Goal: Find specific page/section: Find specific page/section

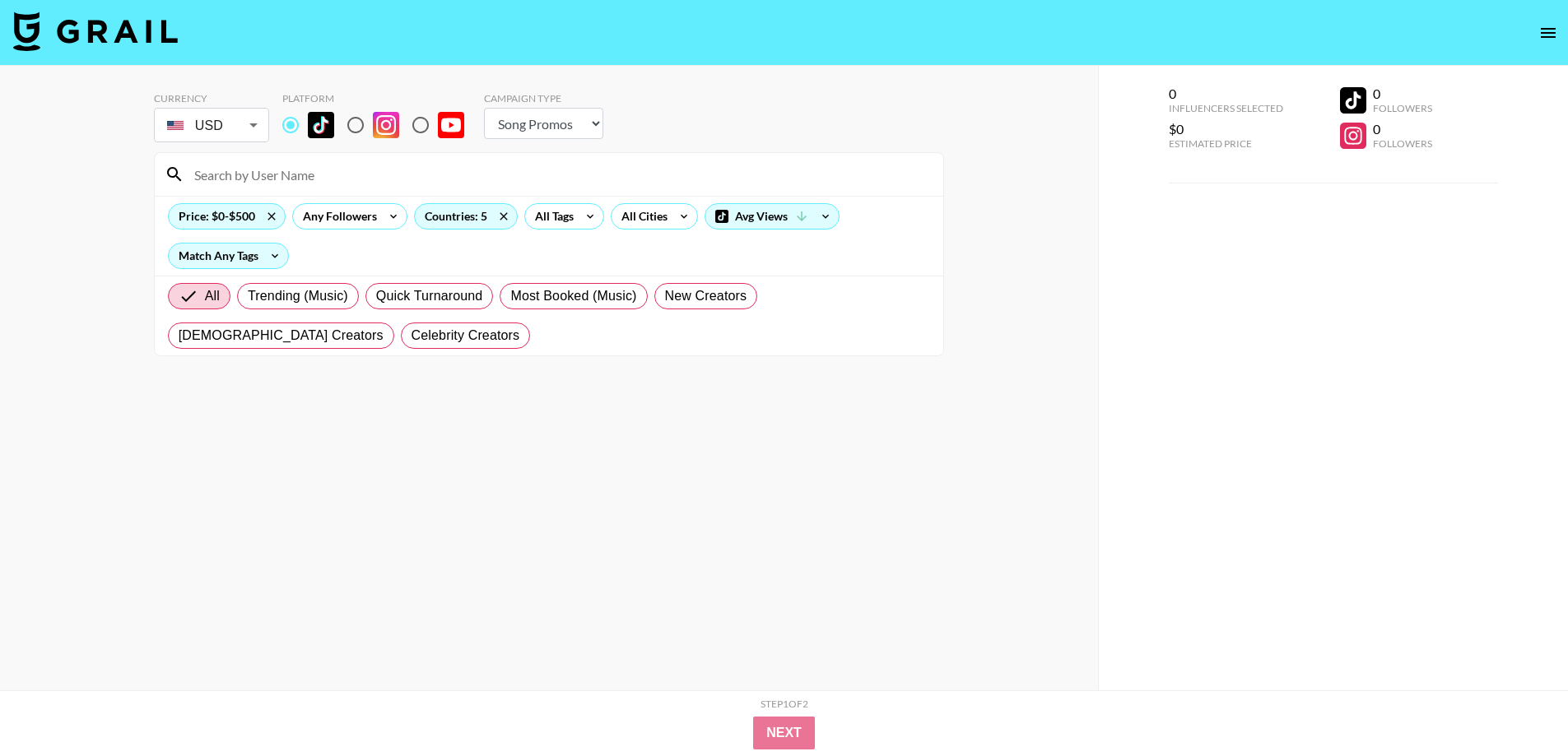
select select "Song"
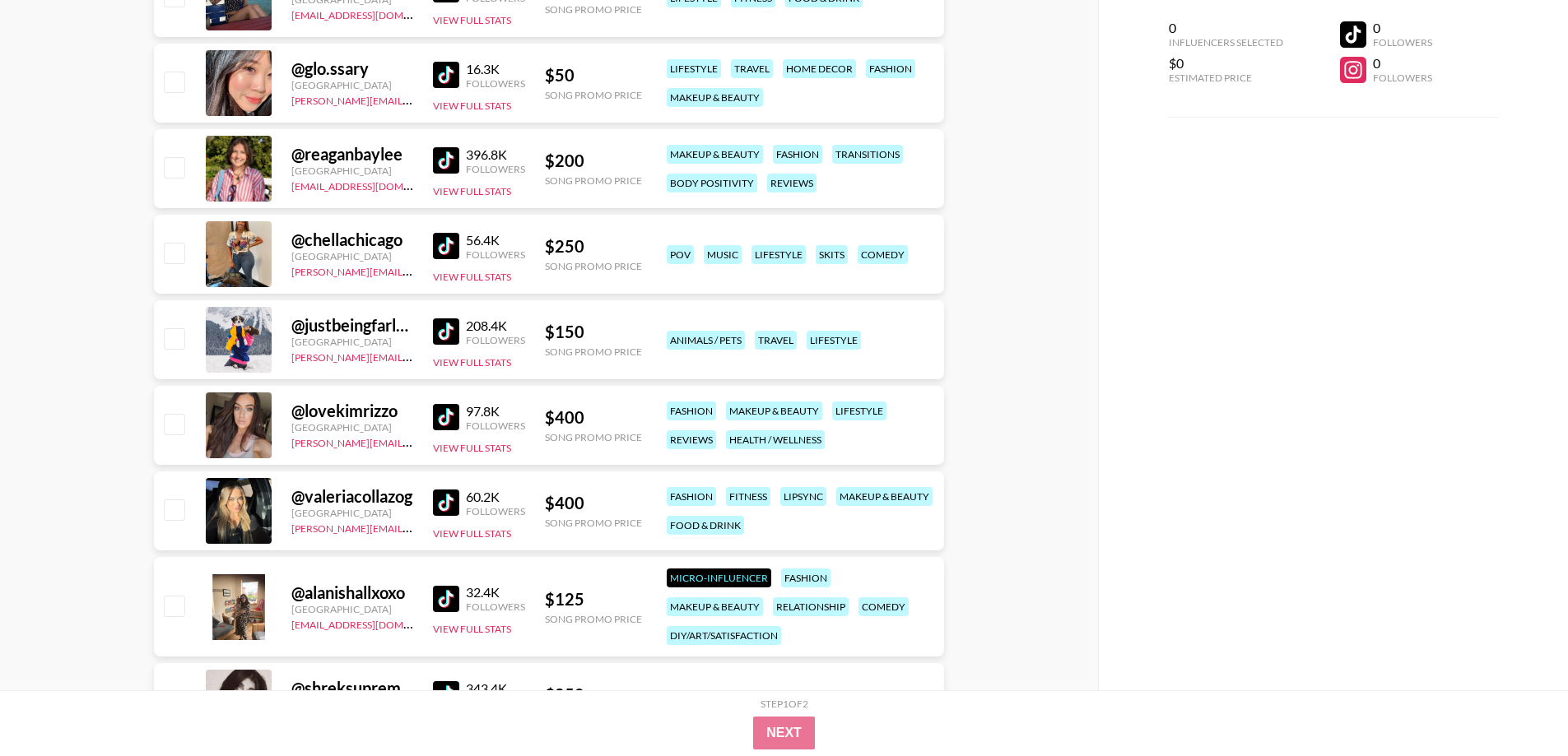
scroll to position [280781, 0]
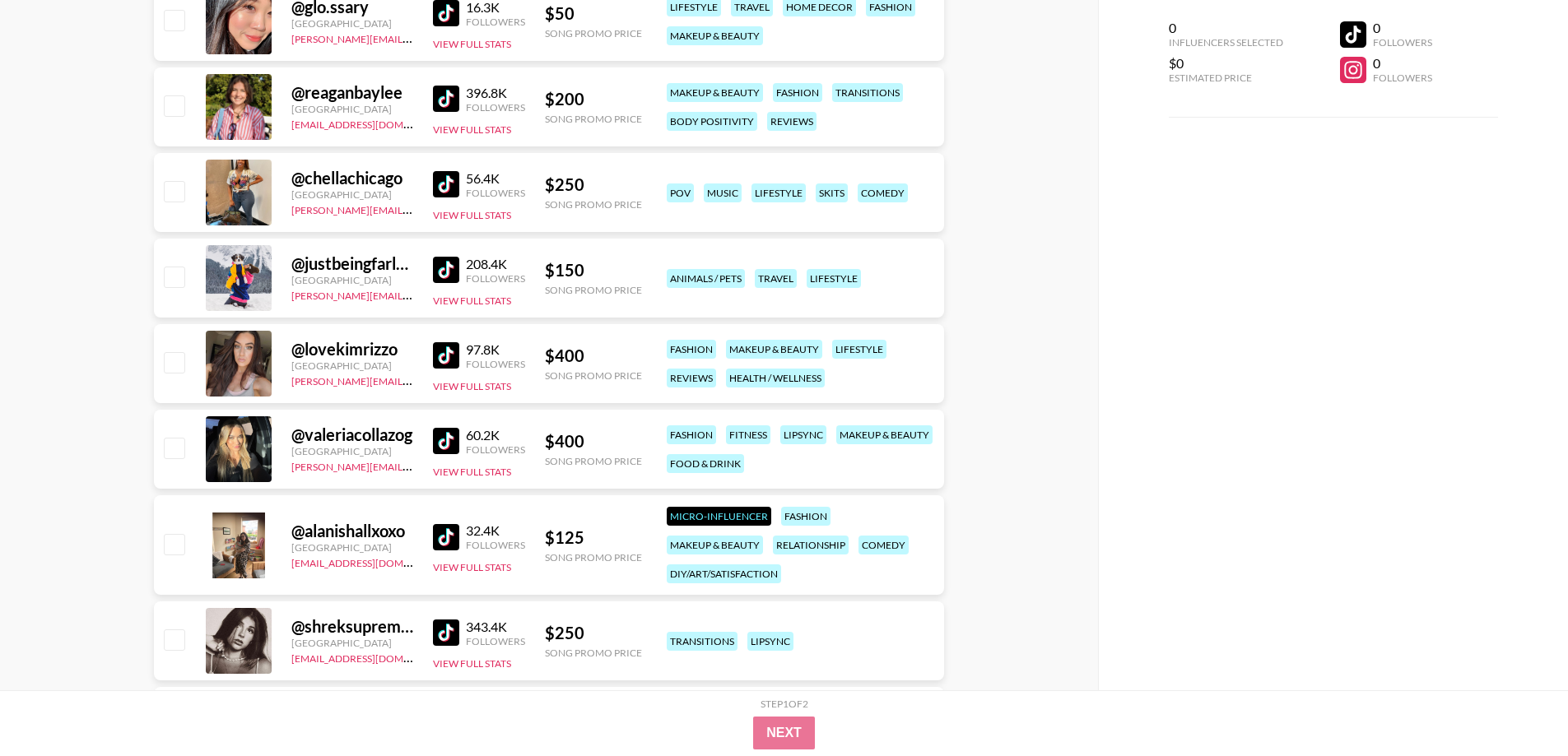
click at [451, 531] on img at bounding box center [446, 537] width 26 height 26
click at [442, 444] on img at bounding box center [446, 441] width 26 height 26
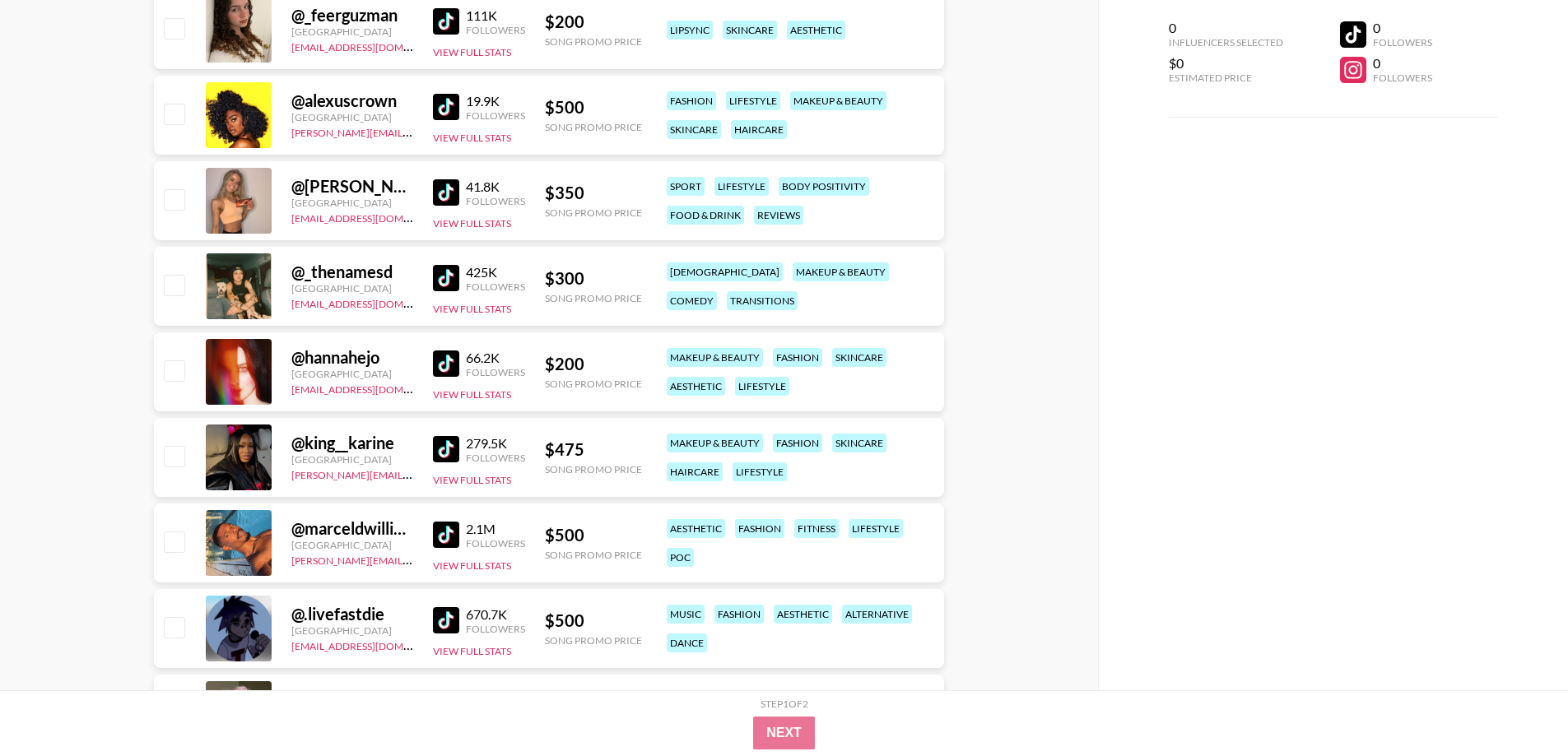
scroll to position [209763, 0]
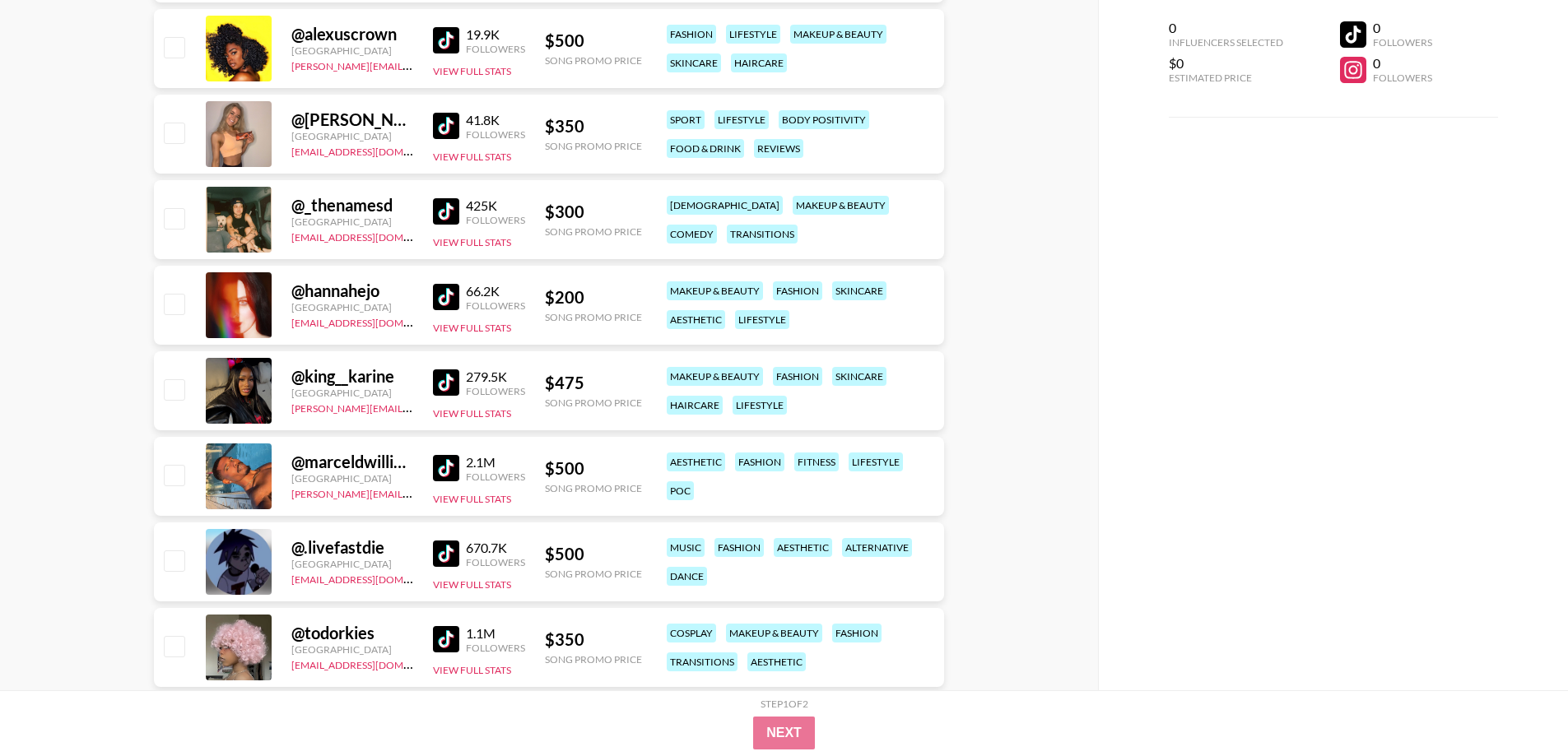
drag, startPoint x: 451, startPoint y: 550, endPoint x: 501, endPoint y: 516, distance: 60.5
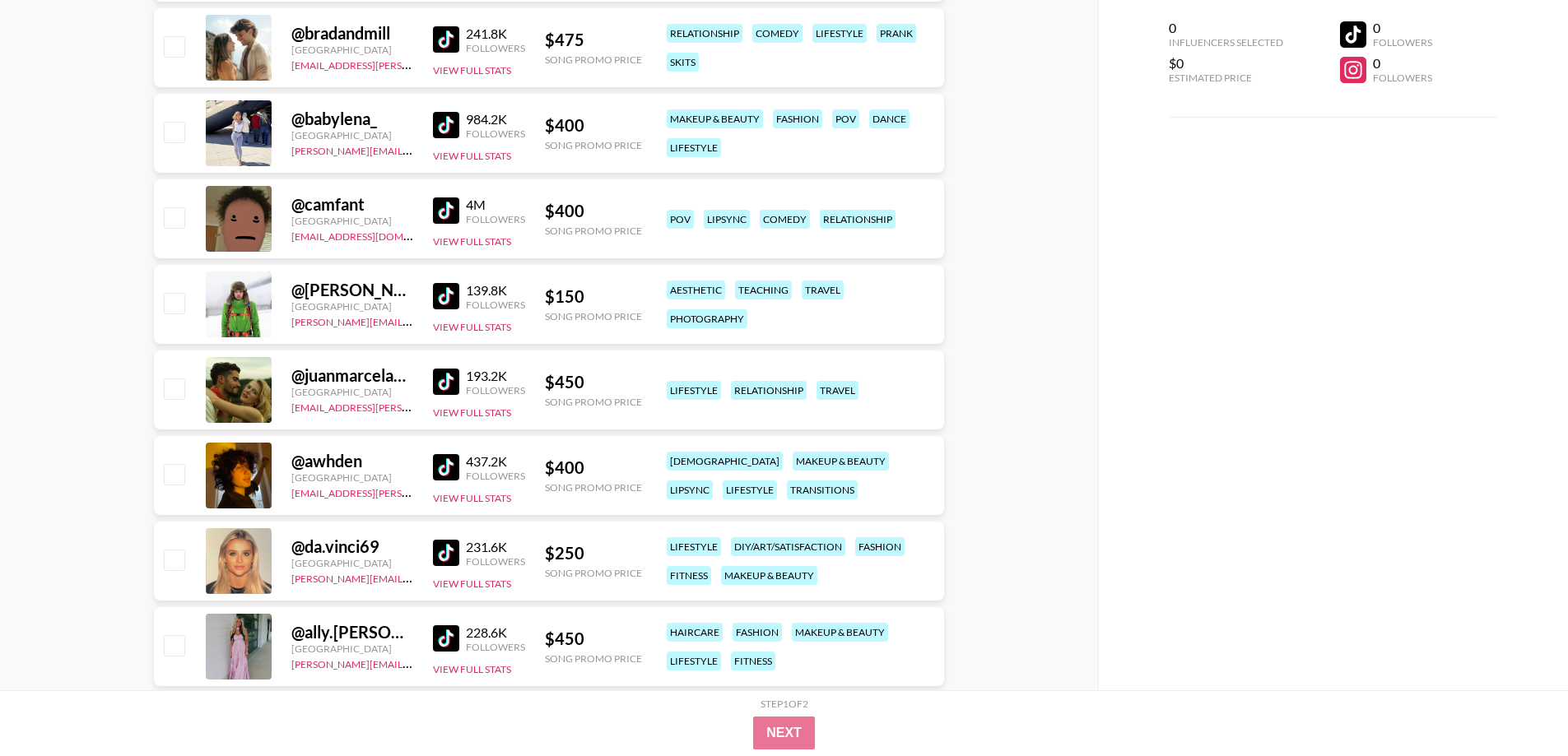
scroll to position [141311, 0]
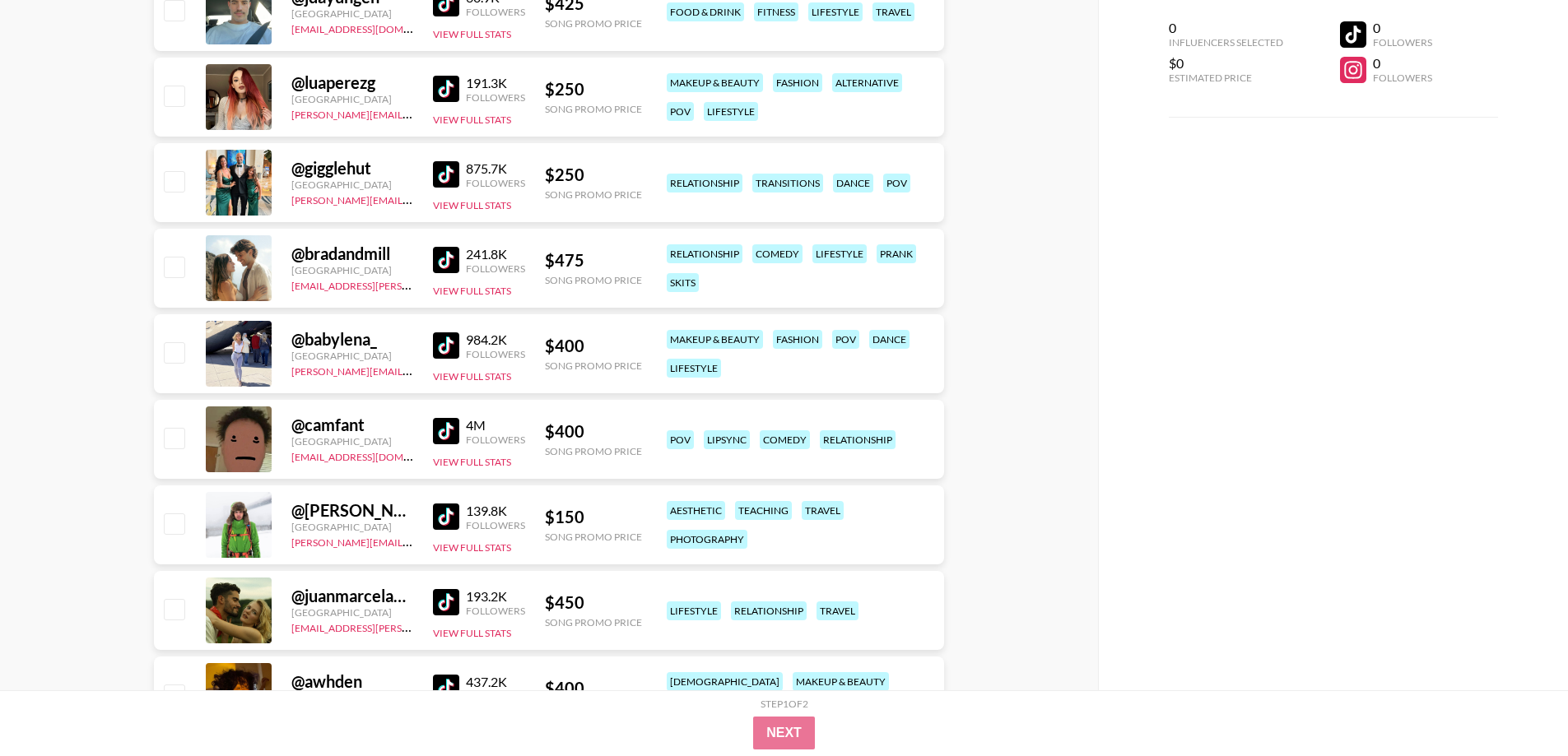
drag, startPoint x: 591, startPoint y: 86, endPoint x: 556, endPoint y: 80, distance: 35.5
click at [590, 88] on div "$ 250" at bounding box center [593, 89] width 97 height 21
drag, startPoint x: 556, startPoint y: 80, endPoint x: 543, endPoint y: 79, distance: 13.0
click at [543, 79] on div "@ luaperezg [GEOGRAPHIC_DATA] [PERSON_NAME][EMAIL_ADDRESS][PERSON_NAME][DOMAIN_…" at bounding box center [549, 97] width 790 height 79
copy div "$ 250"
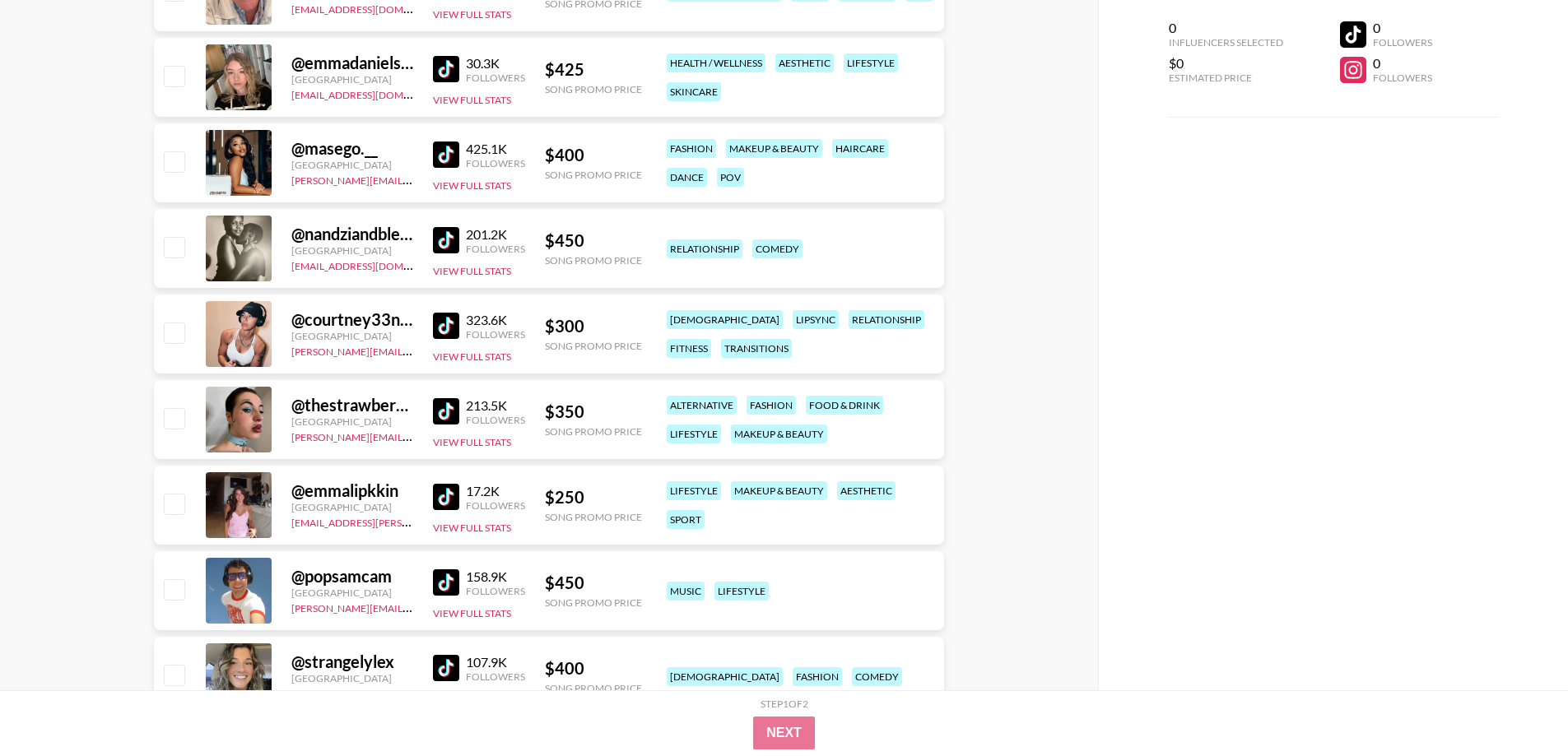
scroll to position [63543, 0]
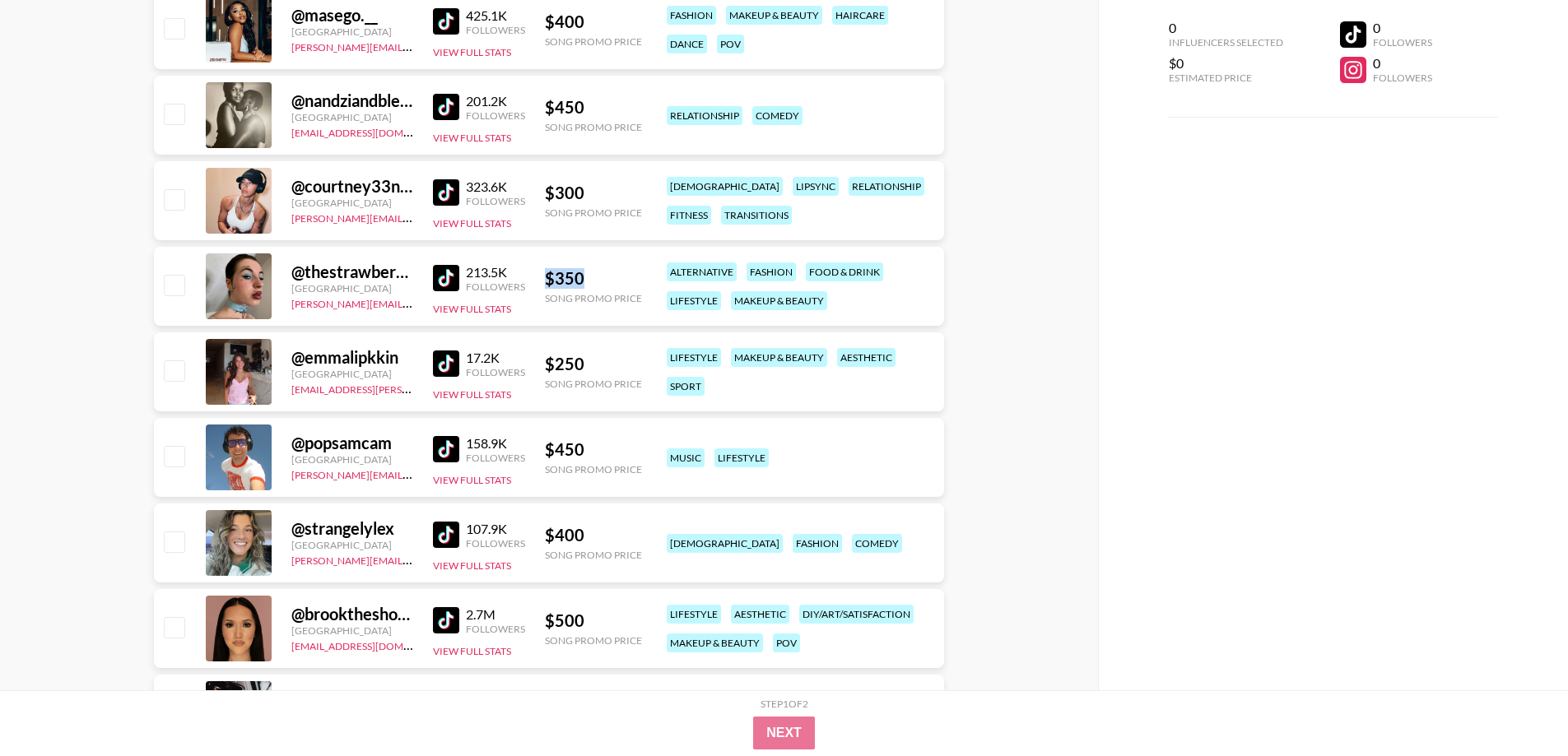
drag, startPoint x: 591, startPoint y: 272, endPoint x: 542, endPoint y: 270, distance: 49.0
click at [542, 270] on div "@ thestrawberryhayes [GEOGRAPHIC_DATA] [PERSON_NAME][EMAIL_ADDRESS][DOMAIN_NAME…" at bounding box center [549, 286] width 790 height 79
copy div "$ 350"
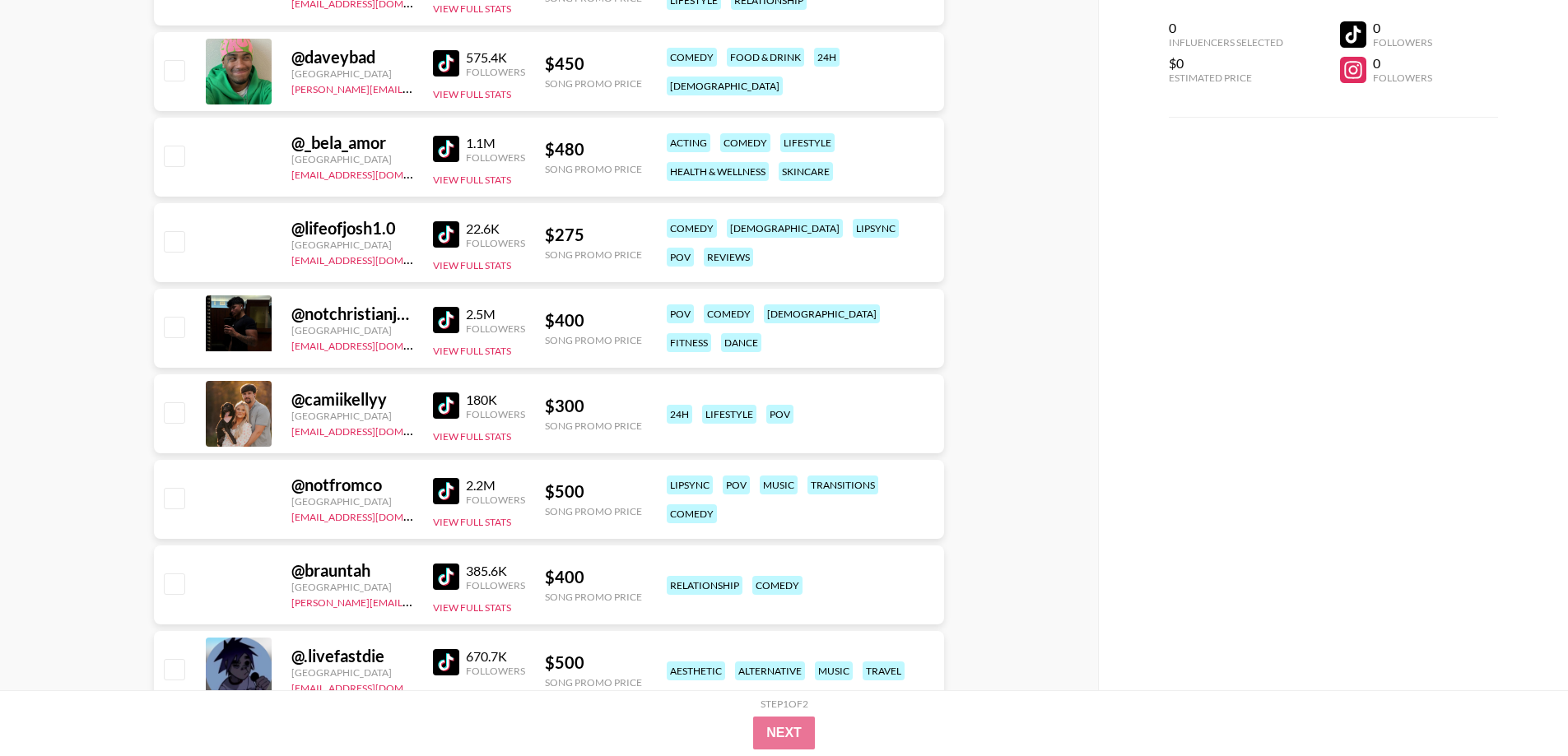
scroll to position [42825, 0]
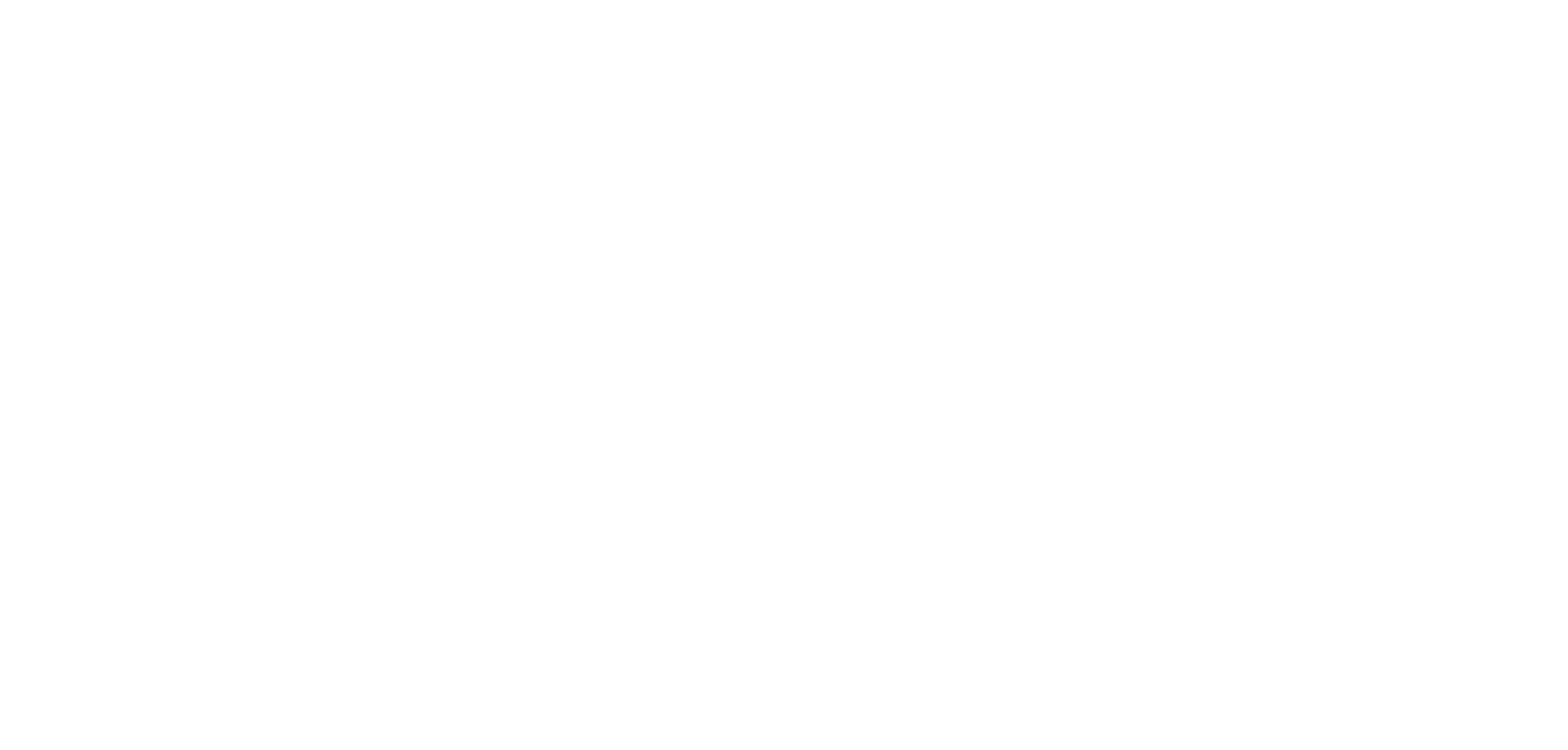
select select "Song"
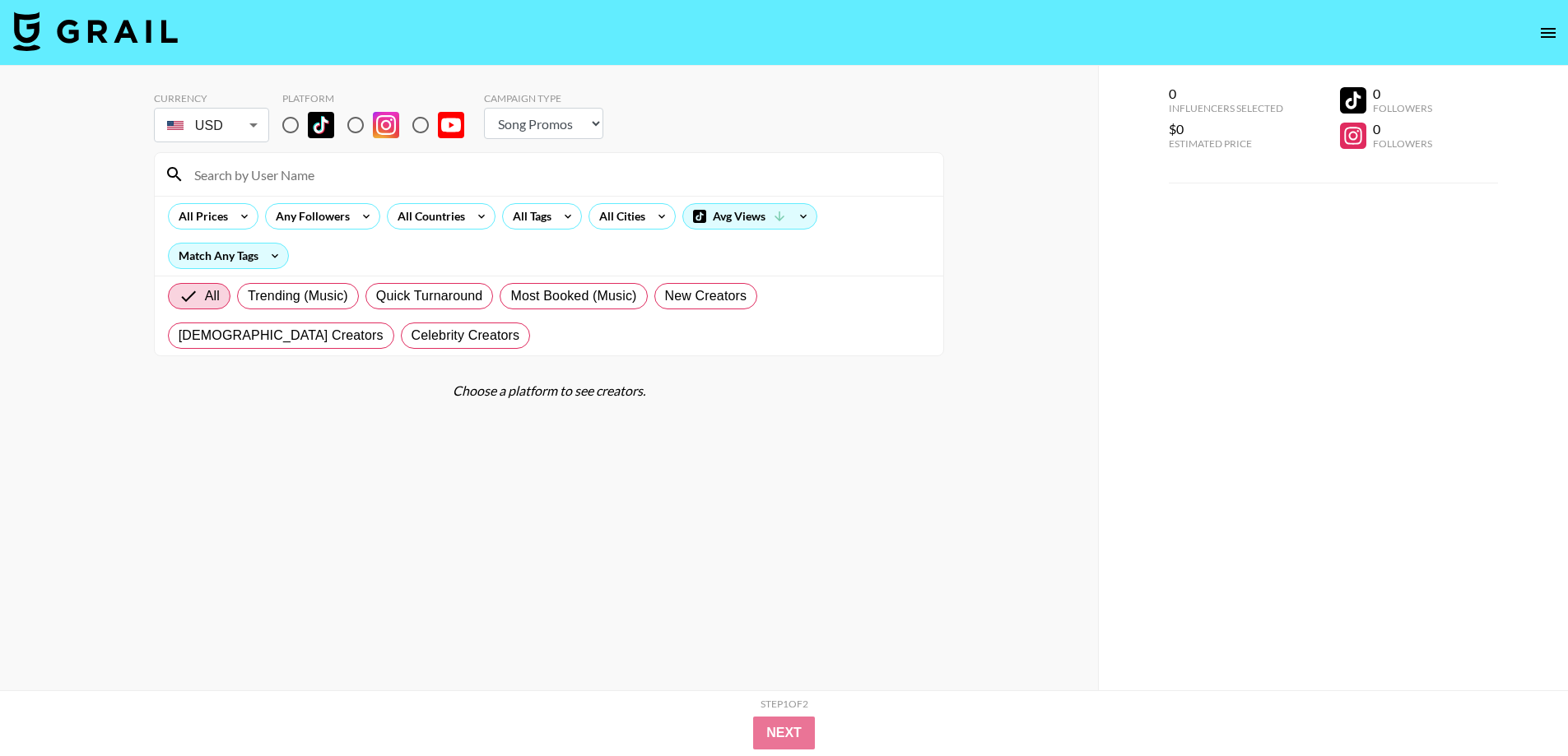
click at [294, 124] on input "radio" at bounding box center [291, 125] width 34 height 34
radio input "true"
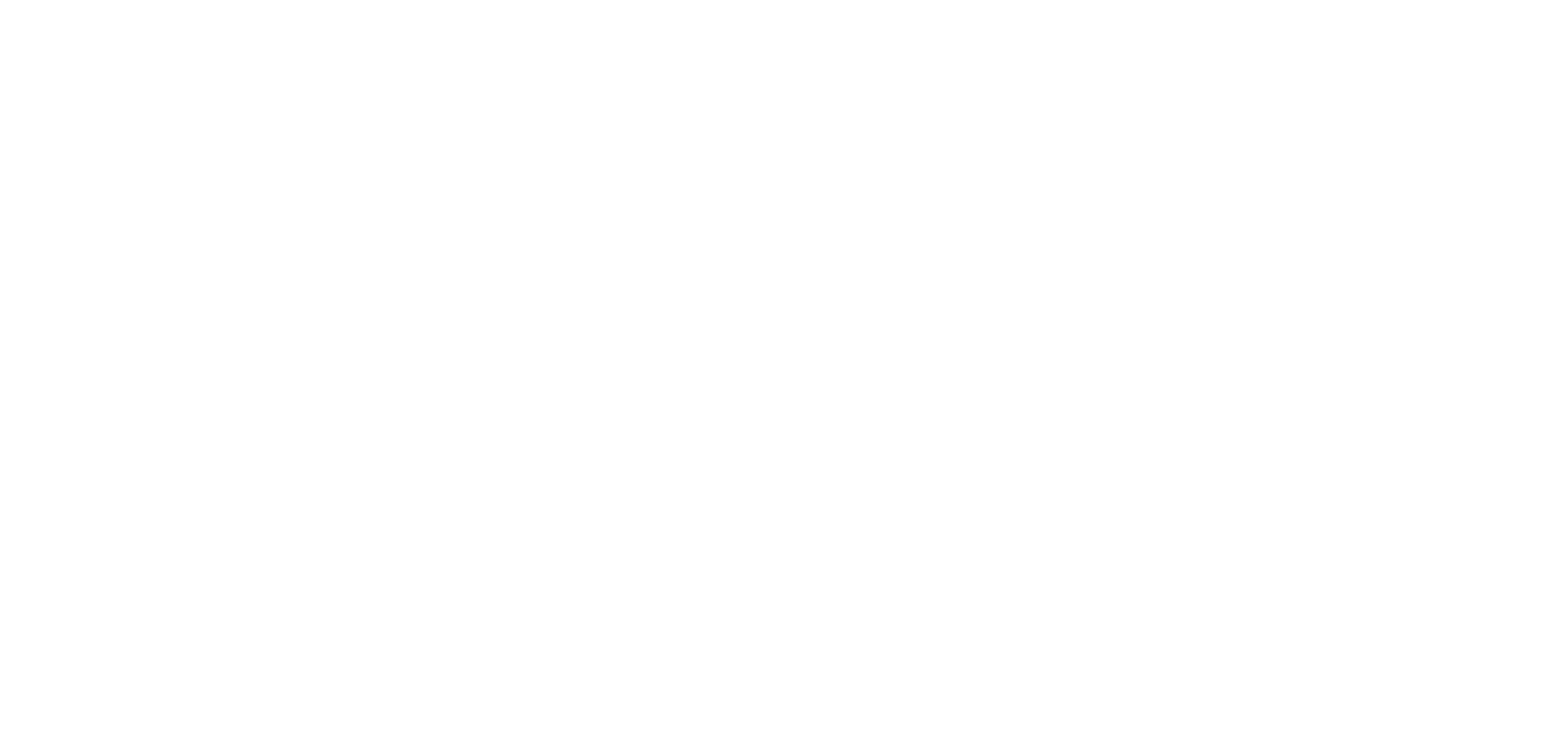
select select "Song"
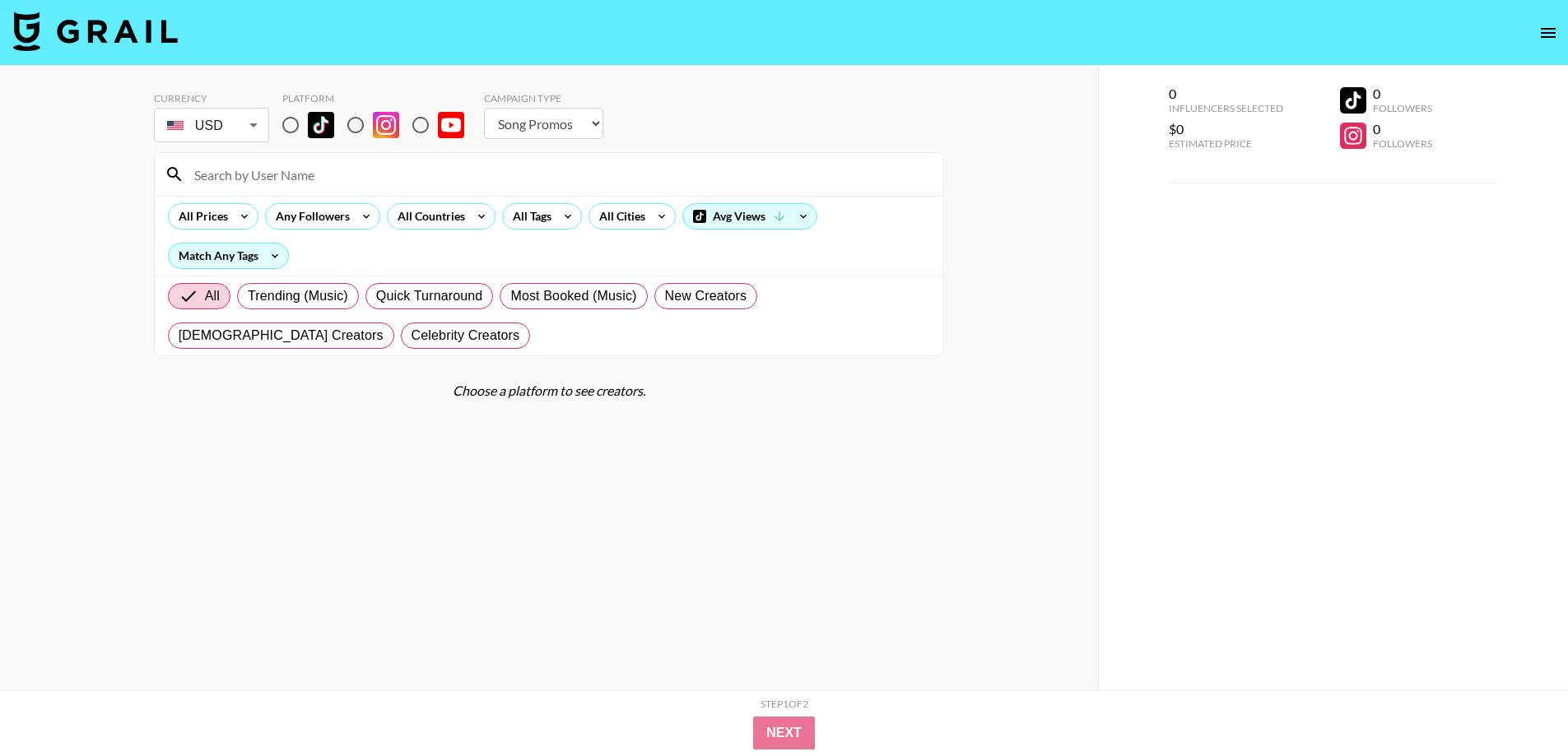
click at [292, 124] on input "radio" at bounding box center [291, 125] width 34 height 34
radio input "true"
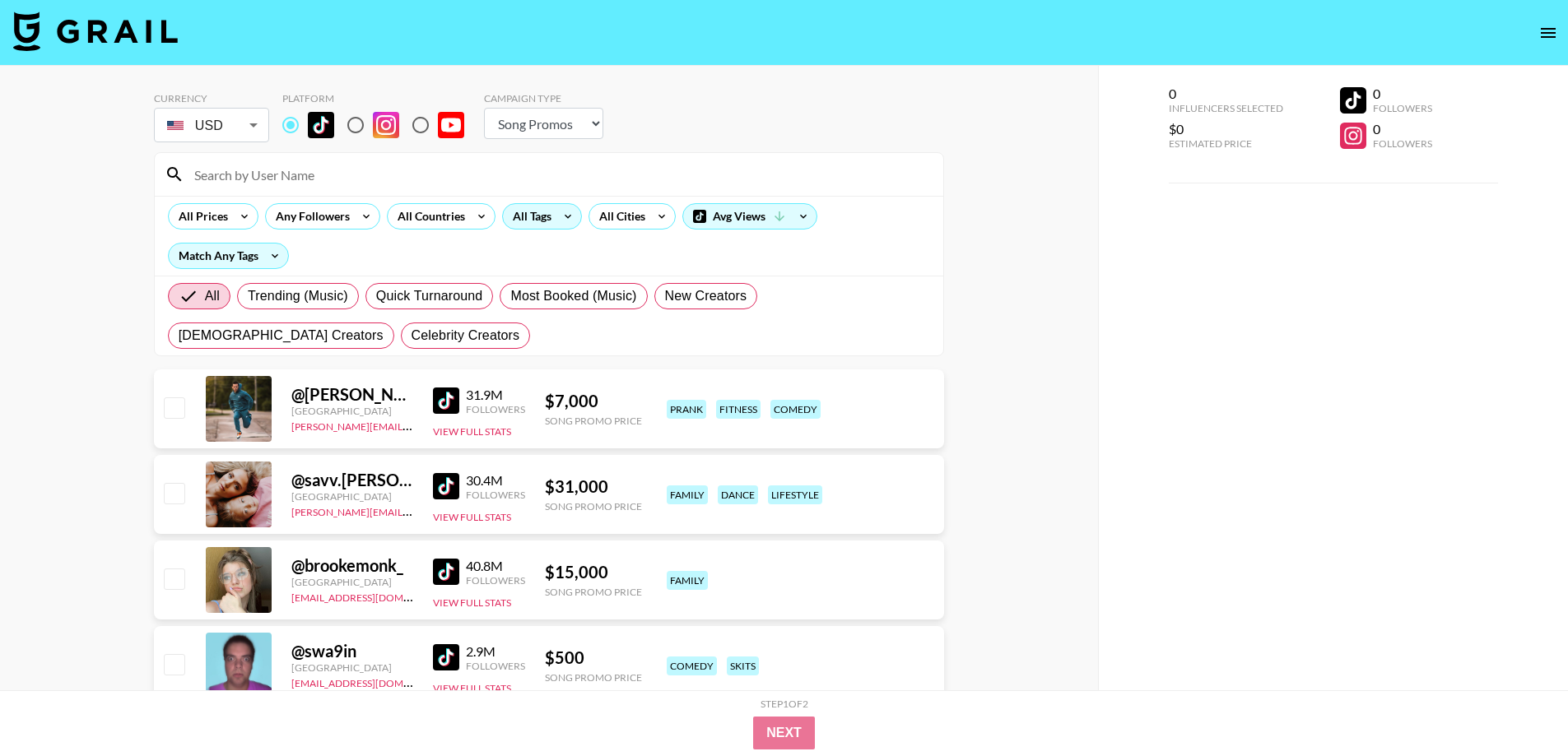
click at [535, 215] on div "All Tags" at bounding box center [528, 215] width 52 height 24
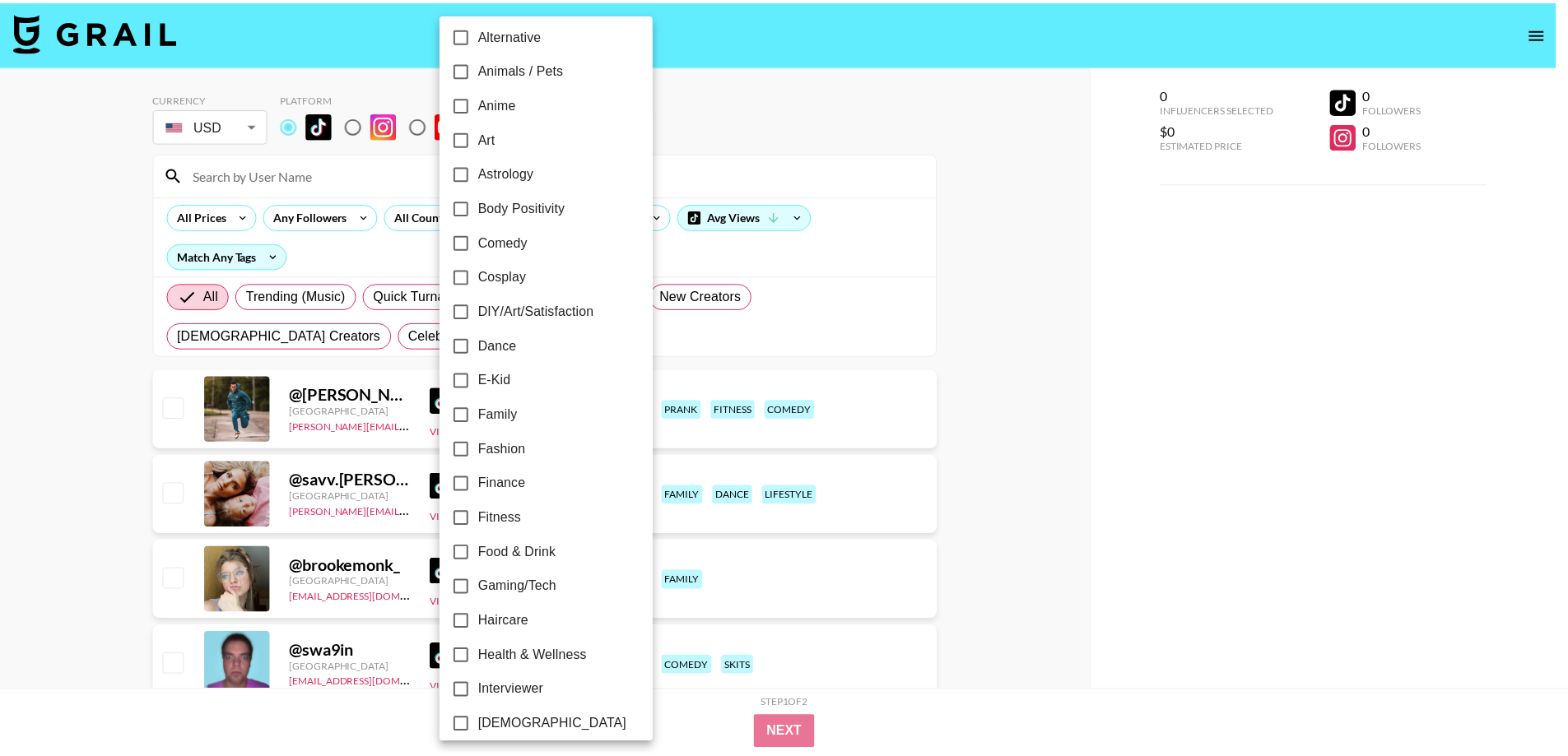
scroll to position [100, 0]
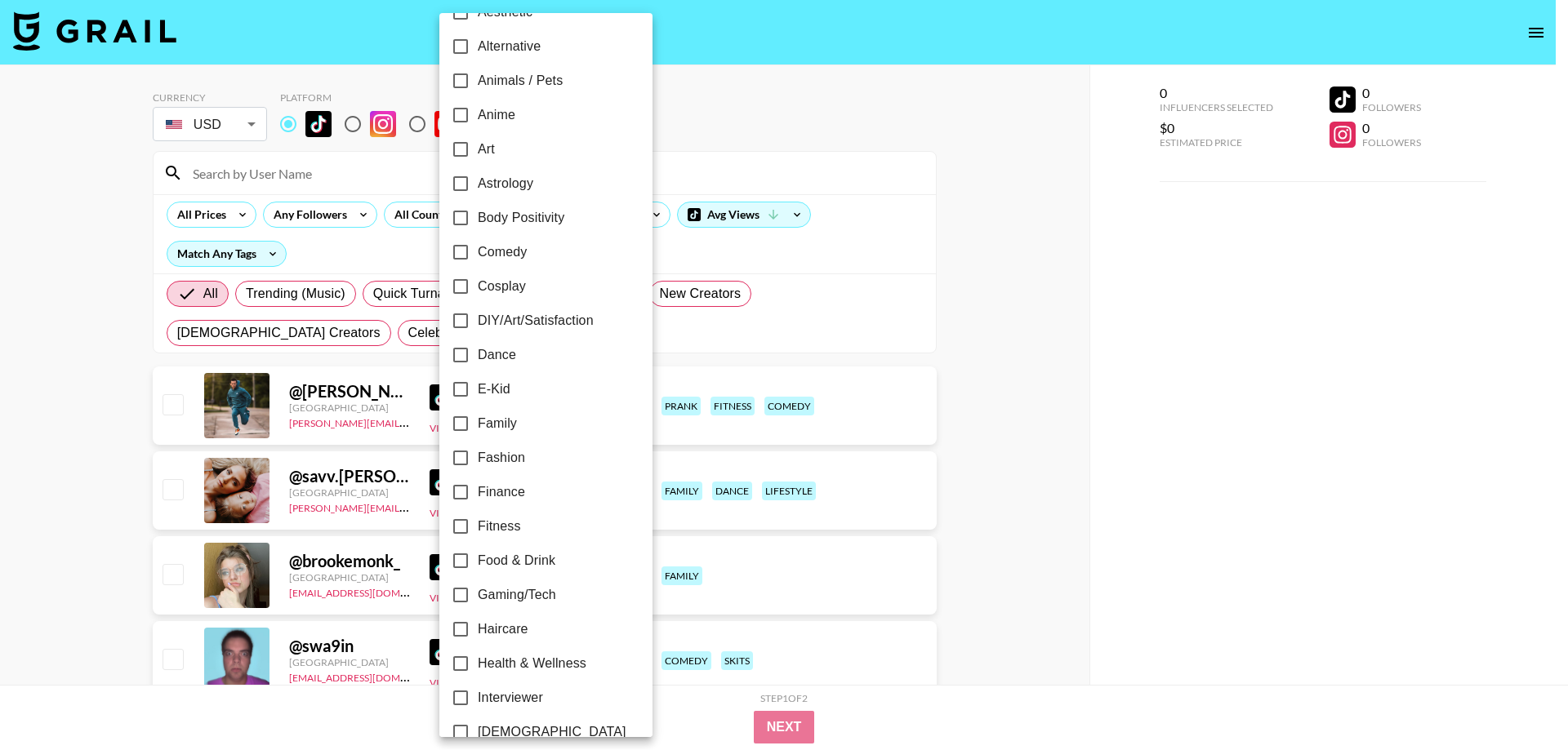
drag, startPoint x: 509, startPoint y: 282, endPoint x: 164, endPoint y: 311, distance: 346.2
click at [509, 282] on span "Cosplay" at bounding box center [502, 287] width 49 height 20
click at [478, 282] on input "Cosplay" at bounding box center [460, 287] width 34 height 34
checkbox input "true"
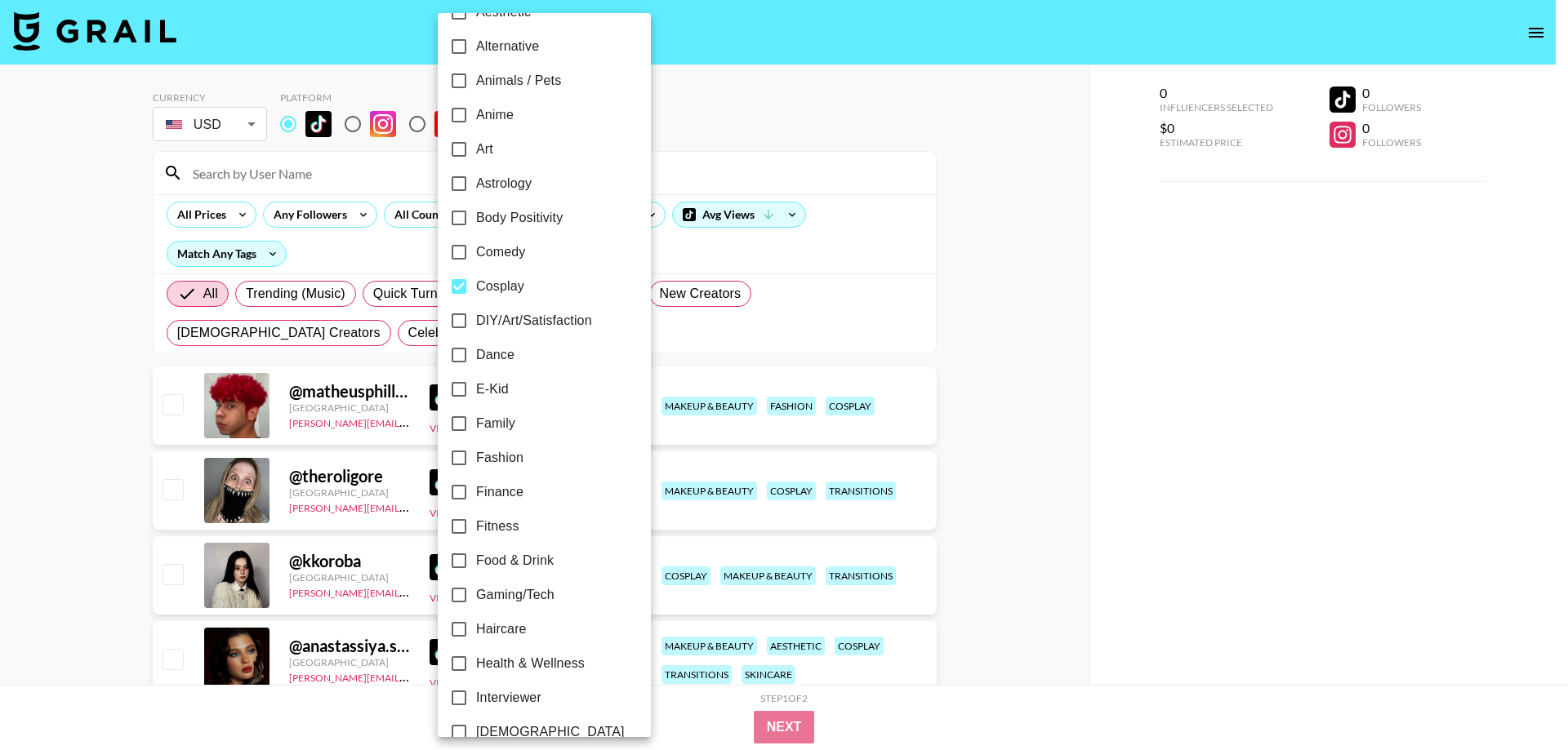
click at [0, 311] on div at bounding box center [784, 375] width 1568 height 750
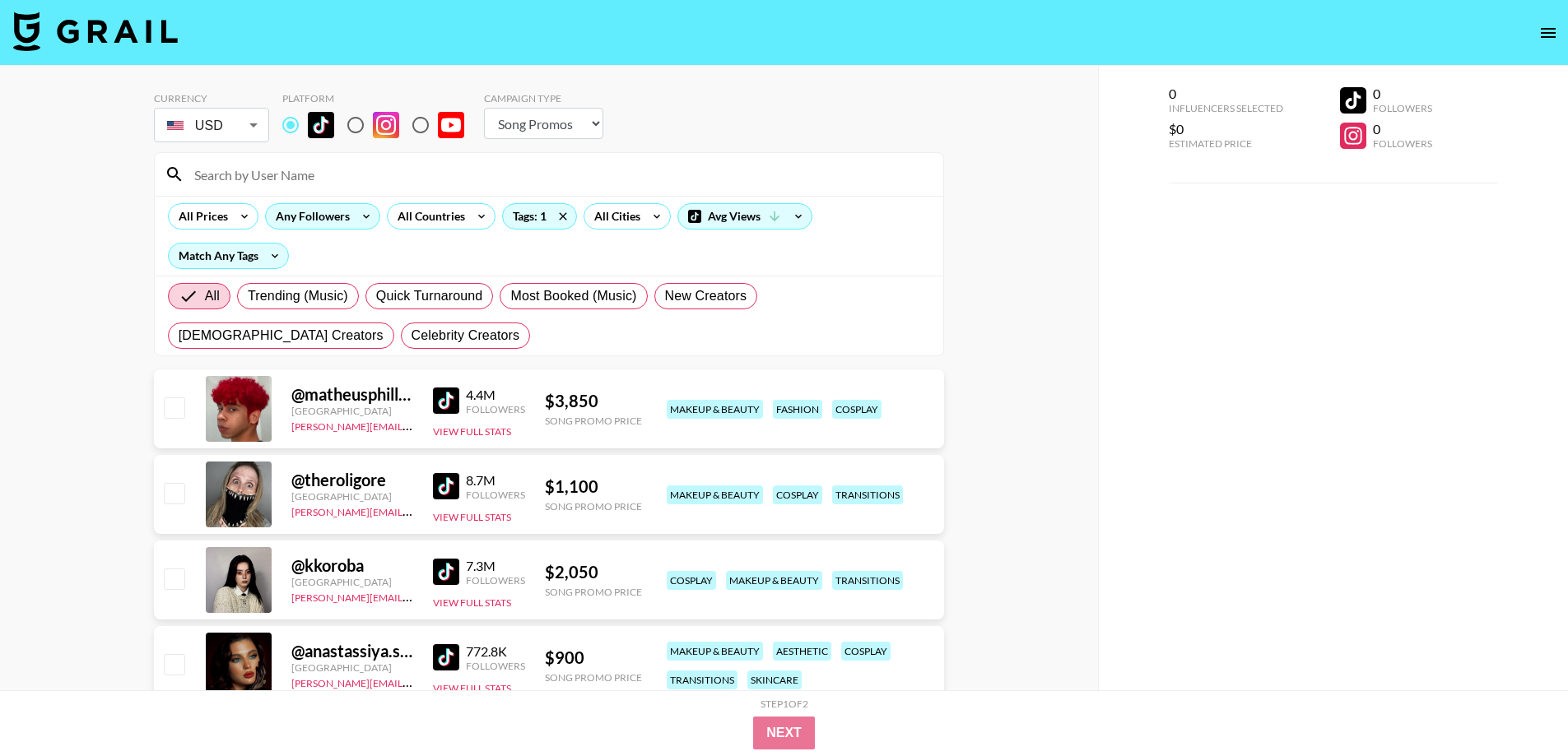
click at [353, 215] on icon at bounding box center [366, 215] width 26 height 24
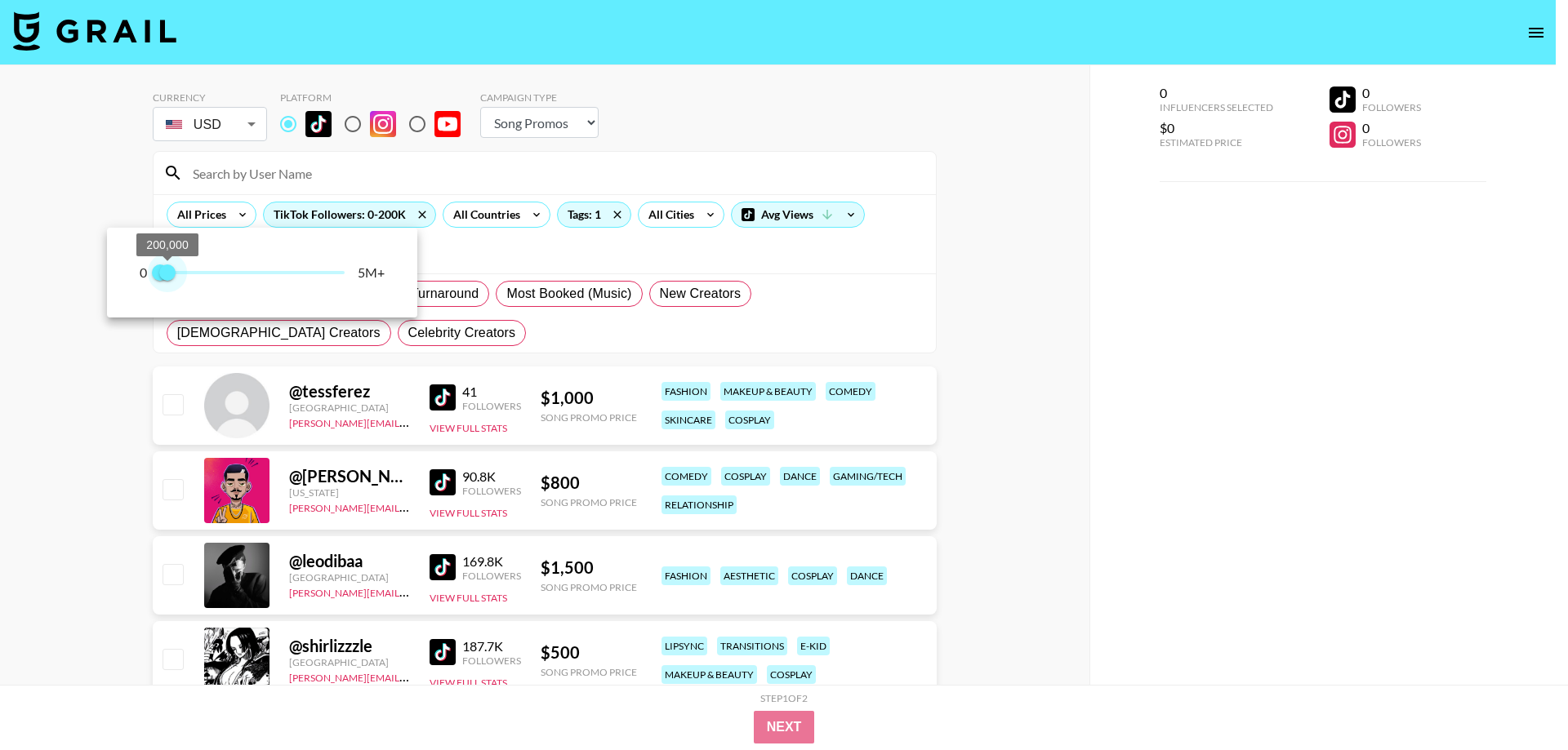
type input "100000"
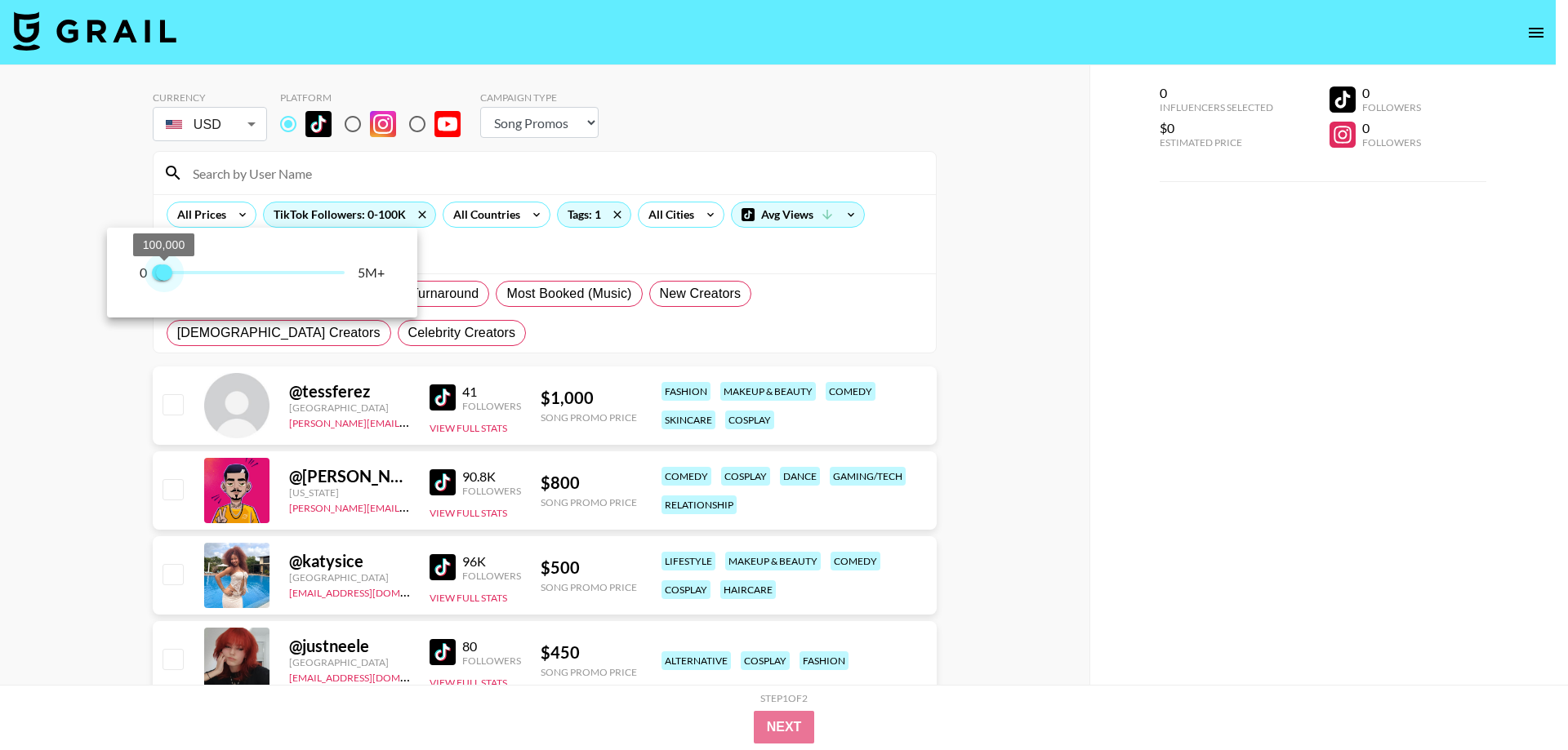
drag, startPoint x: 265, startPoint y: 268, endPoint x: 164, endPoint y: 271, distance: 101.0
click at [164, 271] on span "0 100,000" at bounding box center [252, 272] width 184 height 24
click at [0, 388] on div at bounding box center [784, 375] width 1568 height 750
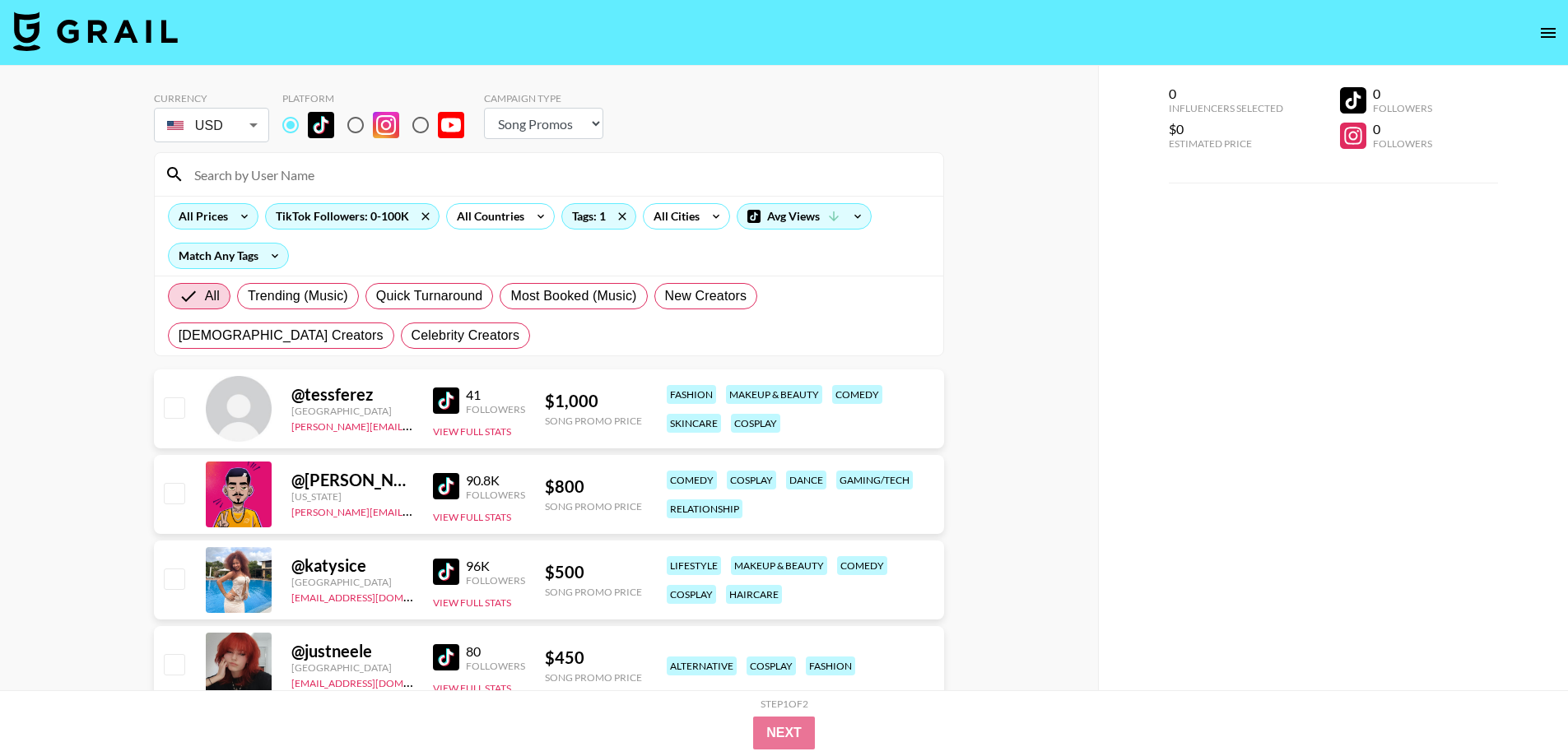
click at [225, 213] on div "All Prices" at bounding box center [199, 215] width 63 height 24
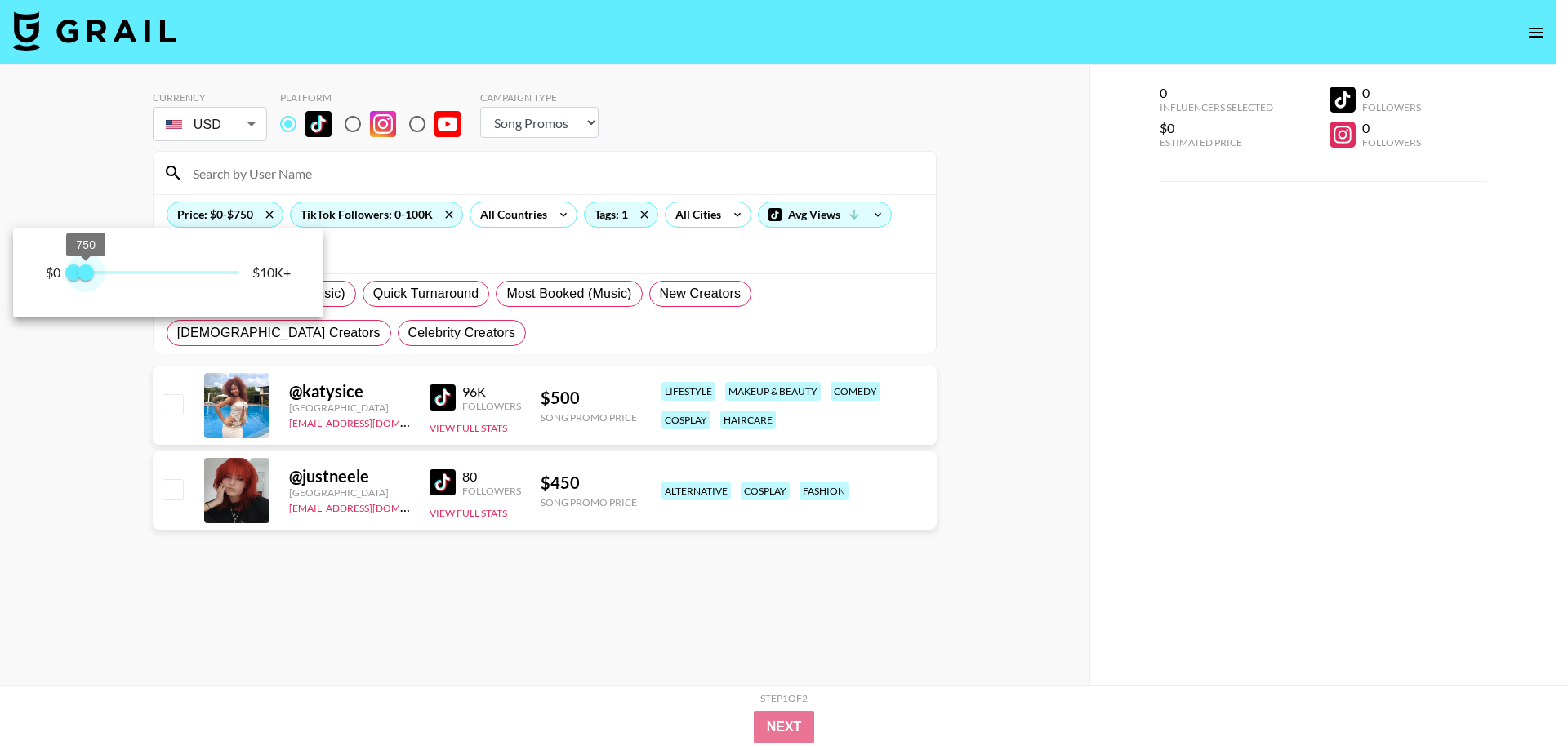
type input "1000"
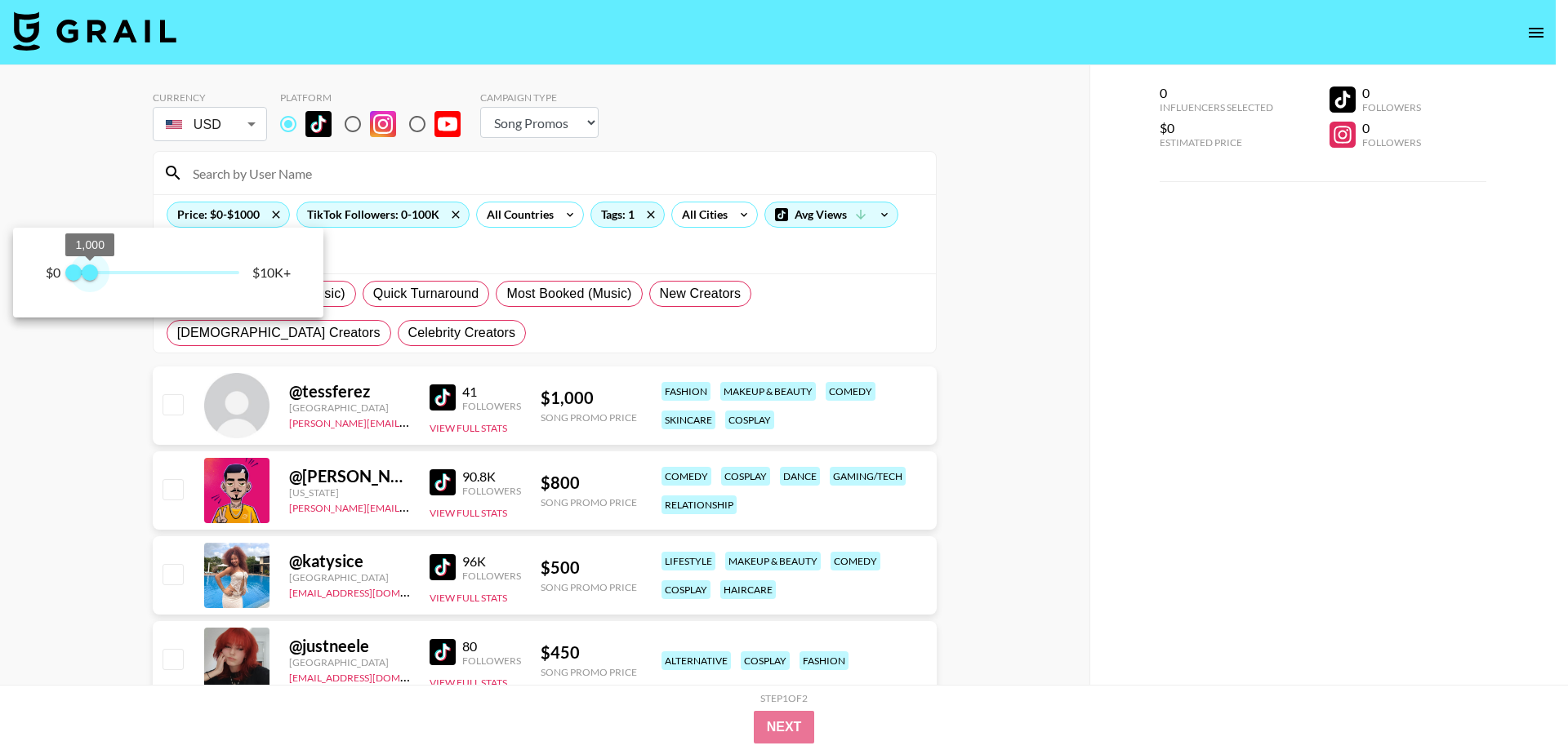
drag, startPoint x: 229, startPoint y: 273, endPoint x: 89, endPoint y: 269, distance: 140.1
click at [89, 269] on span "1,000" at bounding box center [90, 272] width 16 height 16
click at [32, 497] on div at bounding box center [784, 375] width 1568 height 750
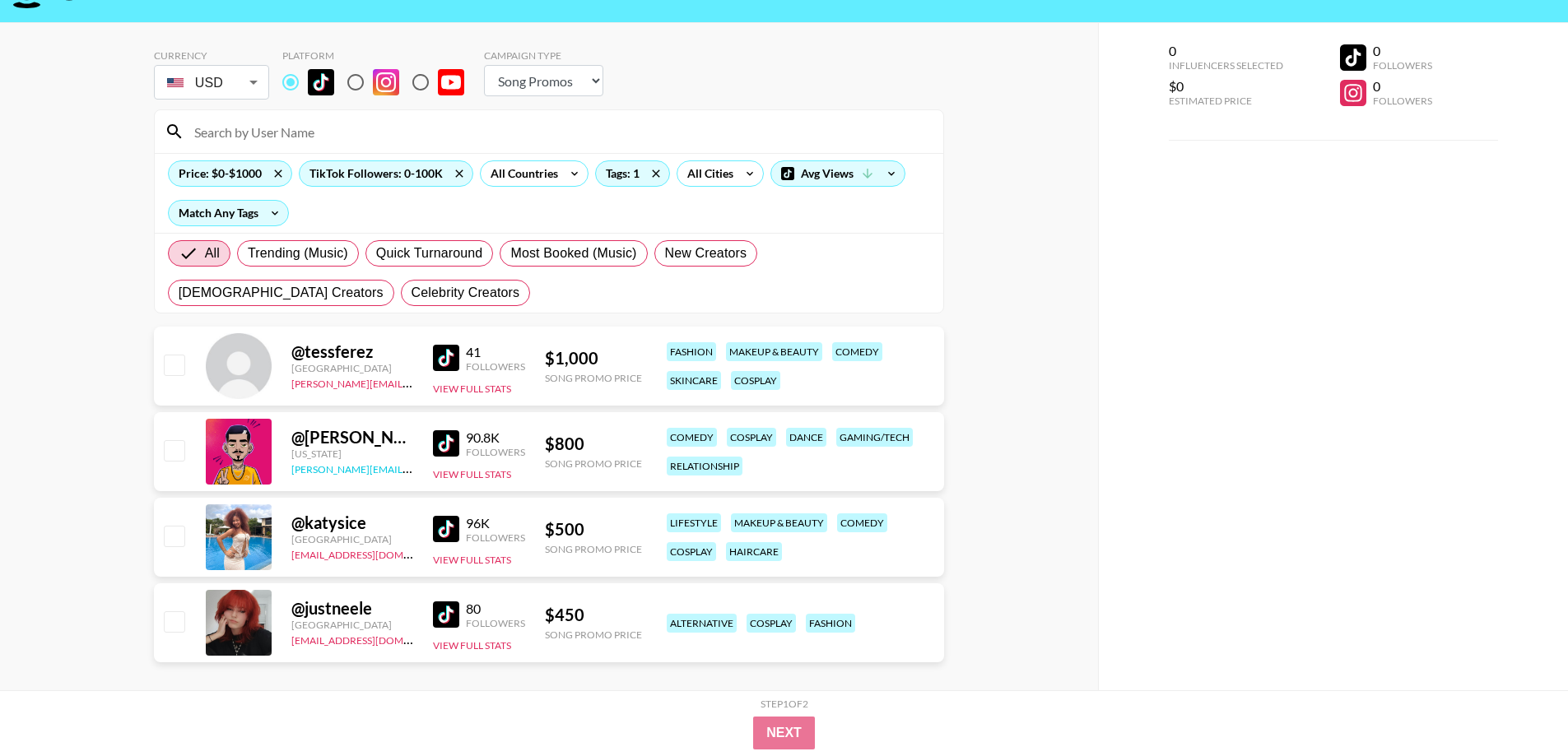
scroll to position [66, 0]
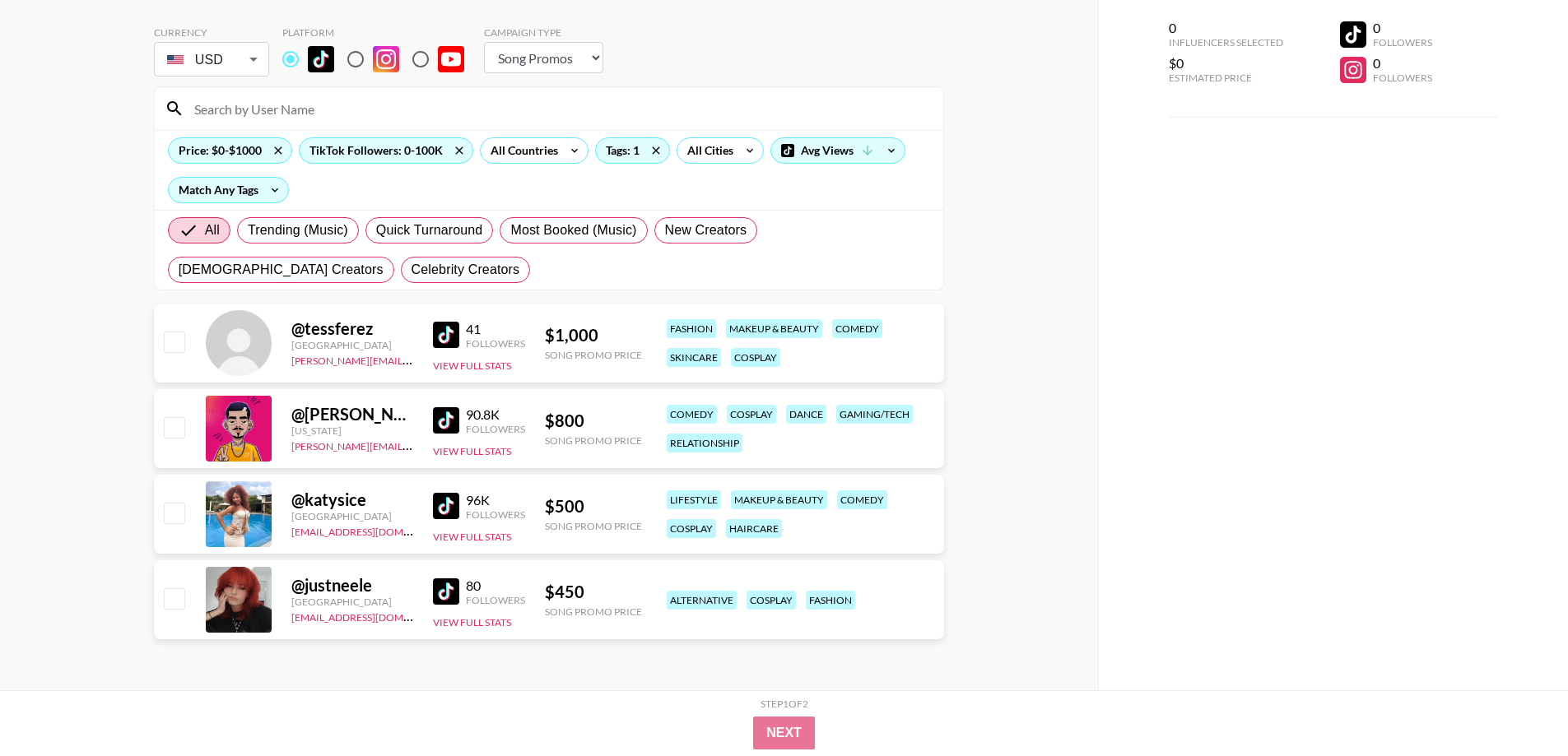
click at [452, 598] on img at bounding box center [446, 591] width 26 height 26
